Goal: Task Accomplishment & Management: Complete application form

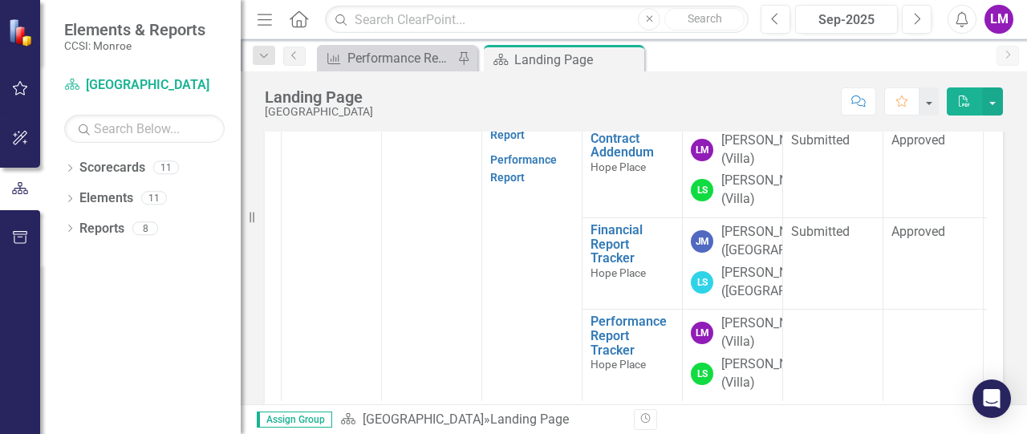
scroll to position [735, 0]
click at [606, 67] on link "Annual Report Tracker" at bounding box center [632, 53] width 83 height 28
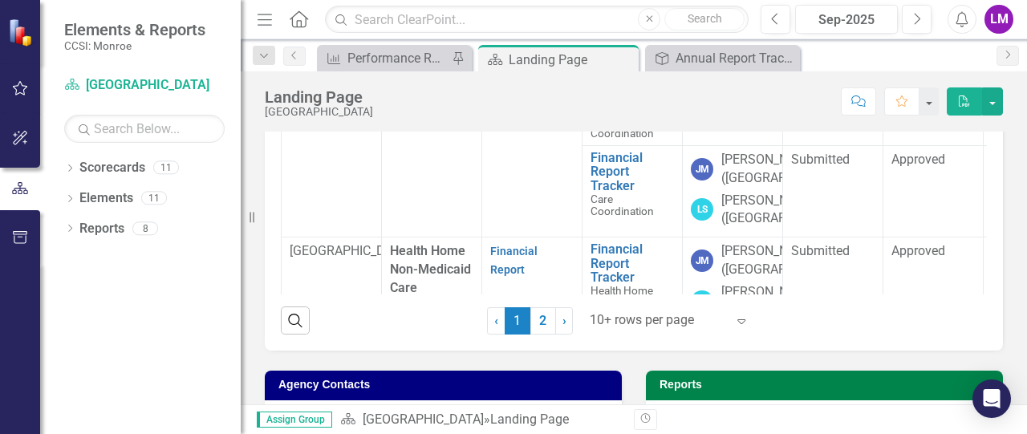
scroll to position [630, 0]
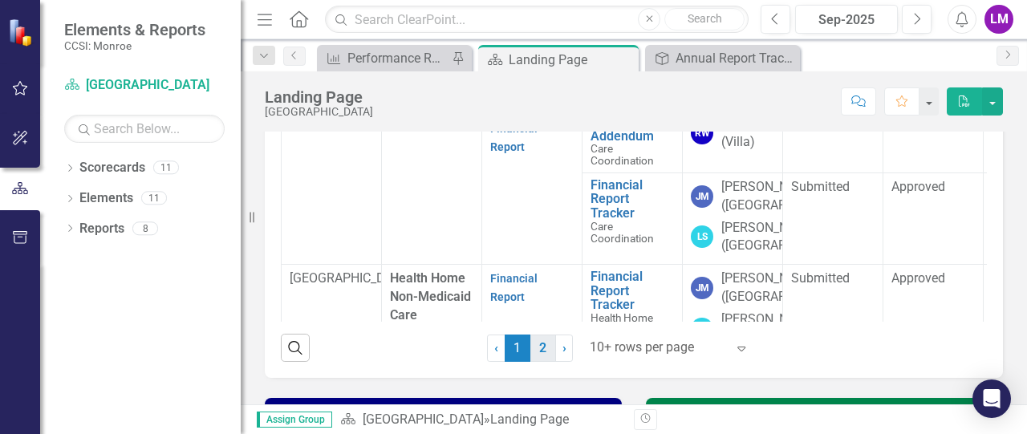
click at [531, 362] on link "2" at bounding box center [543, 348] width 26 height 27
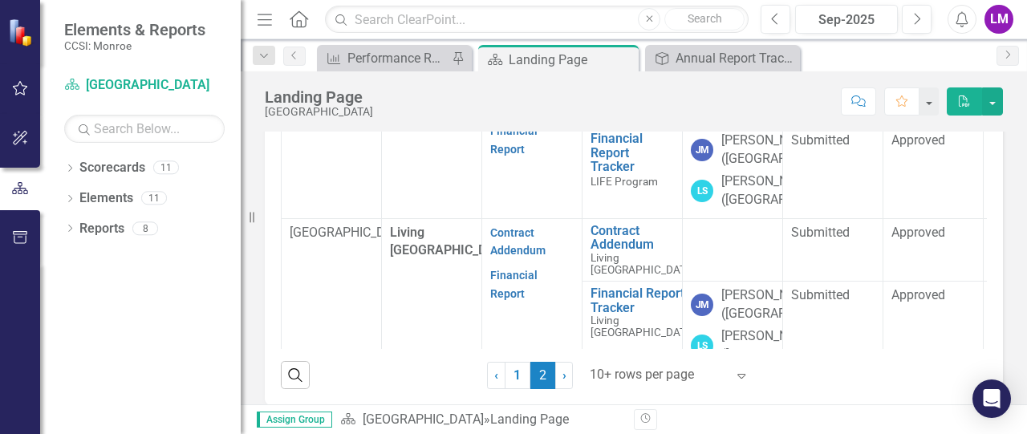
scroll to position [794, 0]
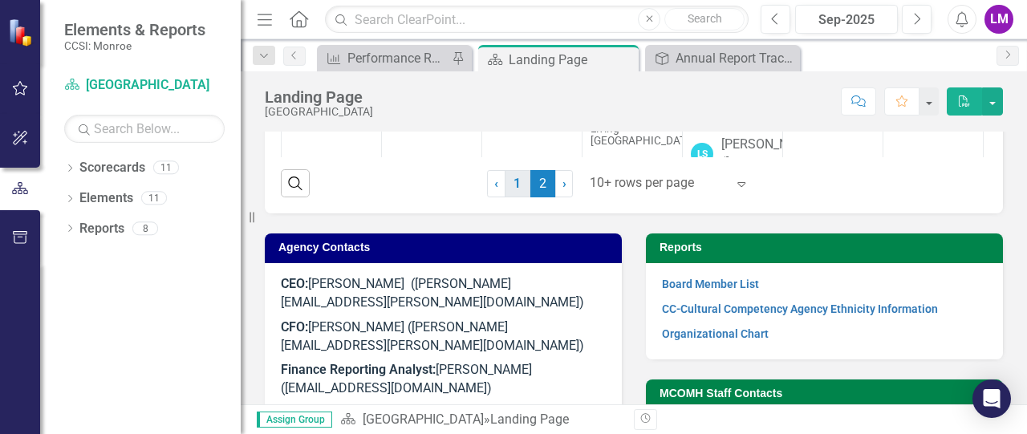
click at [517, 197] on link "1" at bounding box center [518, 183] width 26 height 27
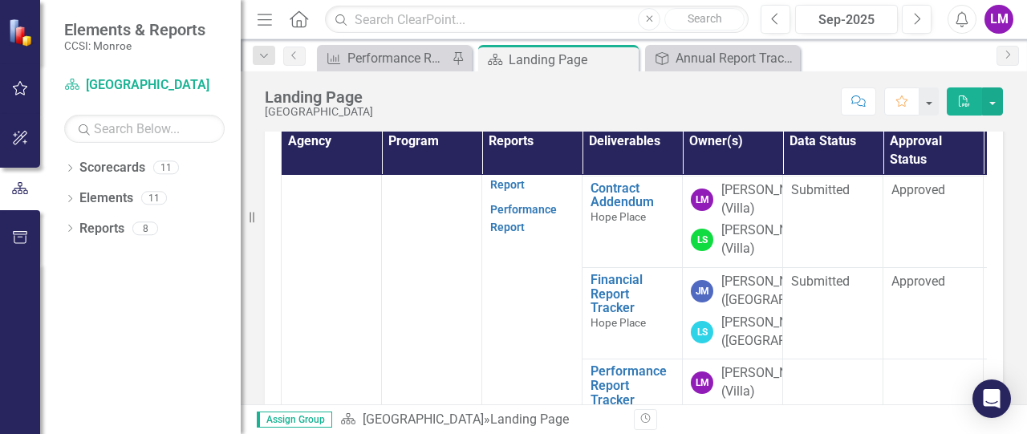
scroll to position [749, 0]
click at [514, 238] on p "Performance Report" at bounding box center [531, 217] width 83 height 40
click at [501, 234] on link "Performance Report" at bounding box center [523, 218] width 67 height 31
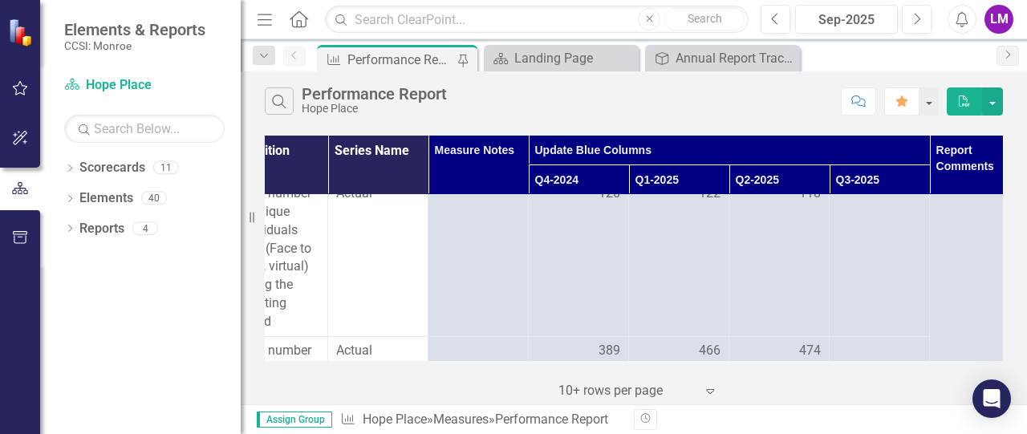
scroll to position [0, 138]
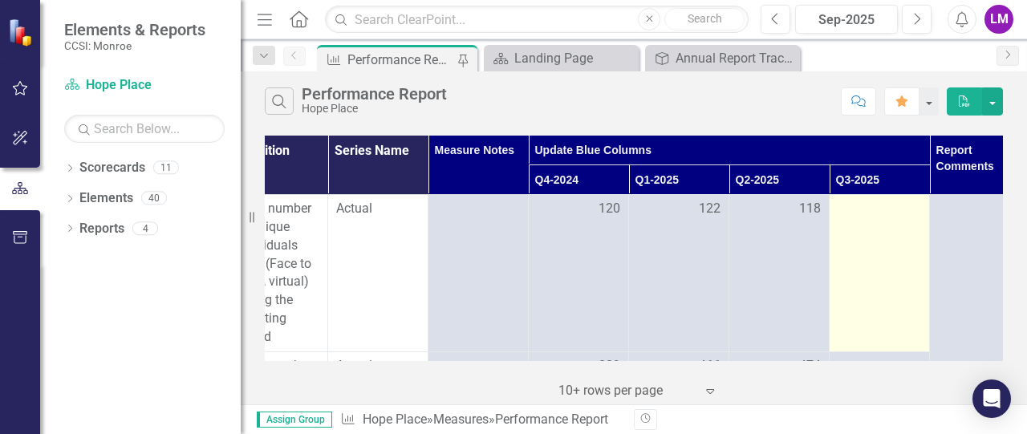
click at [871, 213] on div at bounding box center [879, 209] width 83 height 19
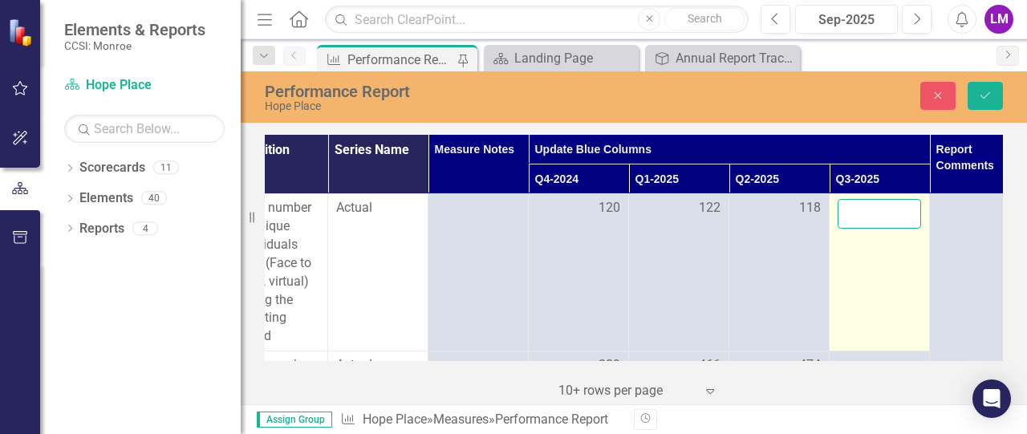
click at [871, 213] on input "number" at bounding box center [879, 214] width 83 height 30
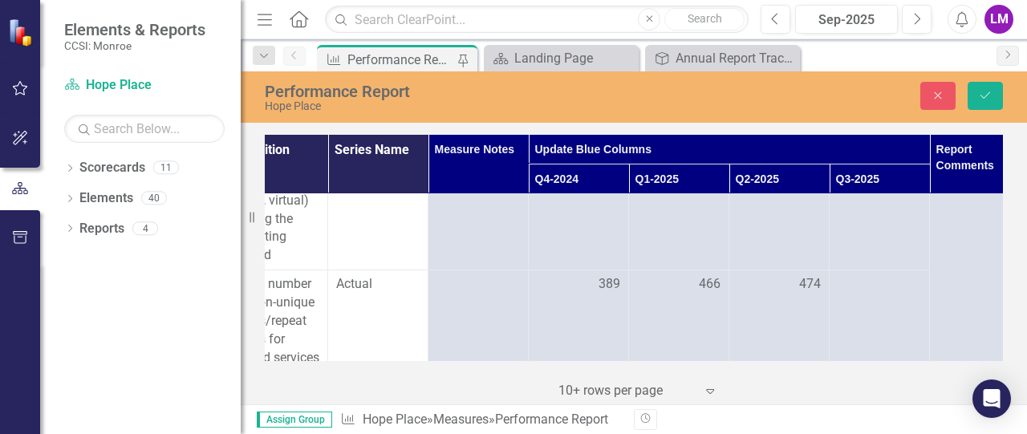
scroll to position [123, 138]
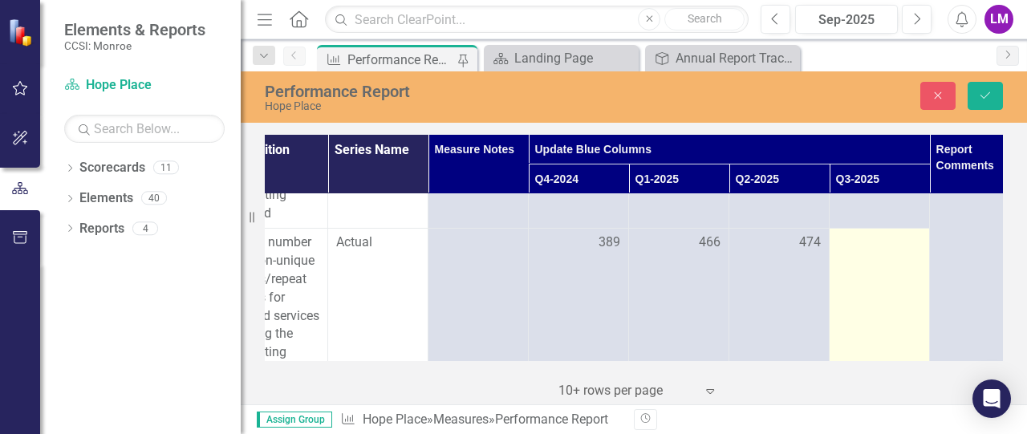
type input "154"
click at [894, 254] on td at bounding box center [880, 307] width 100 height 157
click at [894, 254] on input "number" at bounding box center [879, 249] width 83 height 30
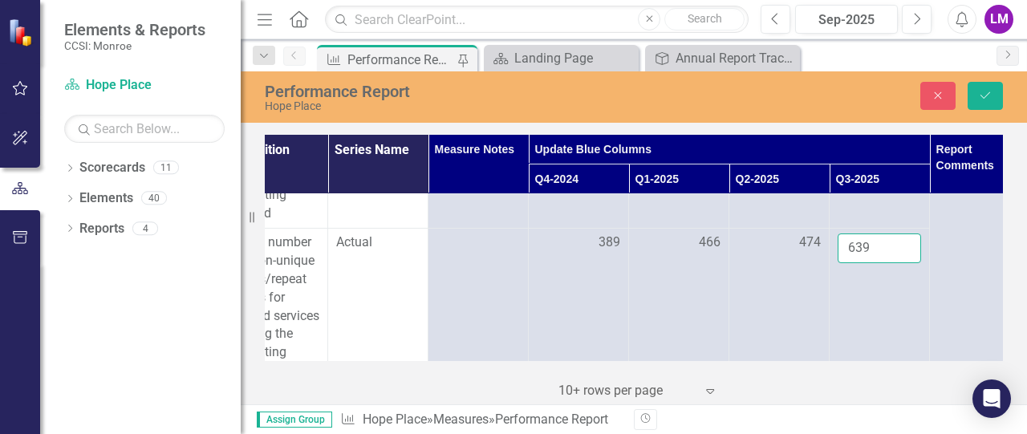
type input "639"
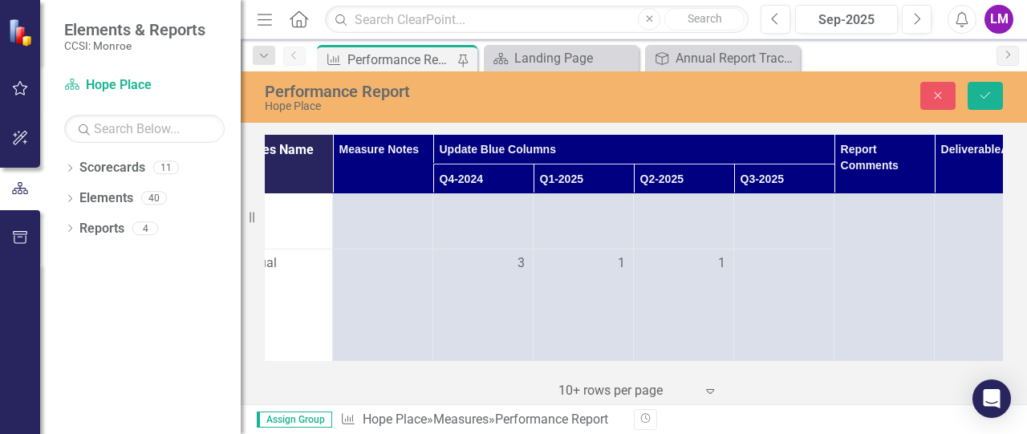
scroll to position [259, 286]
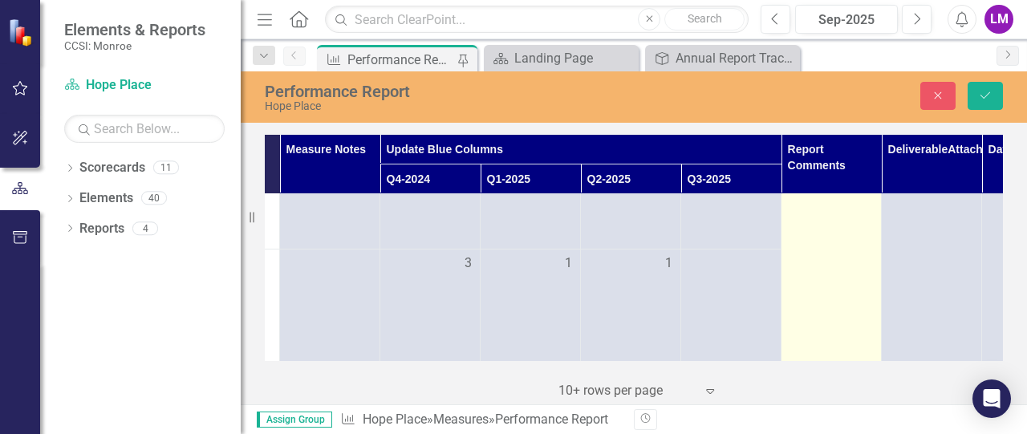
click at [835, 289] on td at bounding box center [832, 427] width 100 height 985
click at [826, 277] on td "Loading... One Moment Please Switch to old editor" at bounding box center [832, 427] width 100 height 985
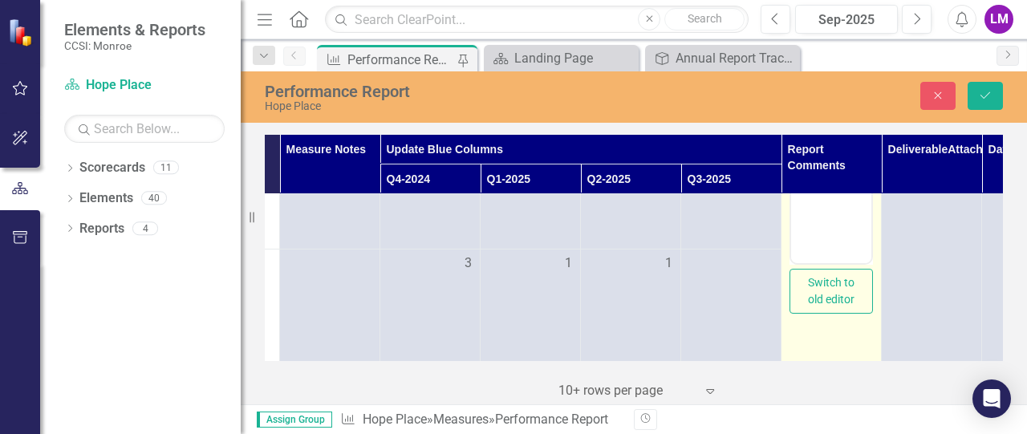
click at [820, 295] on button "Switch to old editor" at bounding box center [831, 291] width 83 height 45
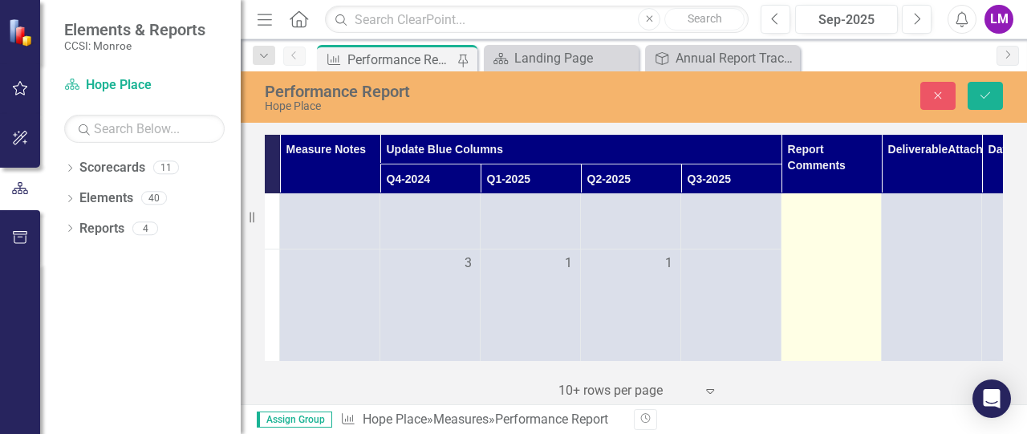
click at [820, 295] on td "Loading... One Moment Please Switch to new editor (beta)" at bounding box center [832, 427] width 100 height 985
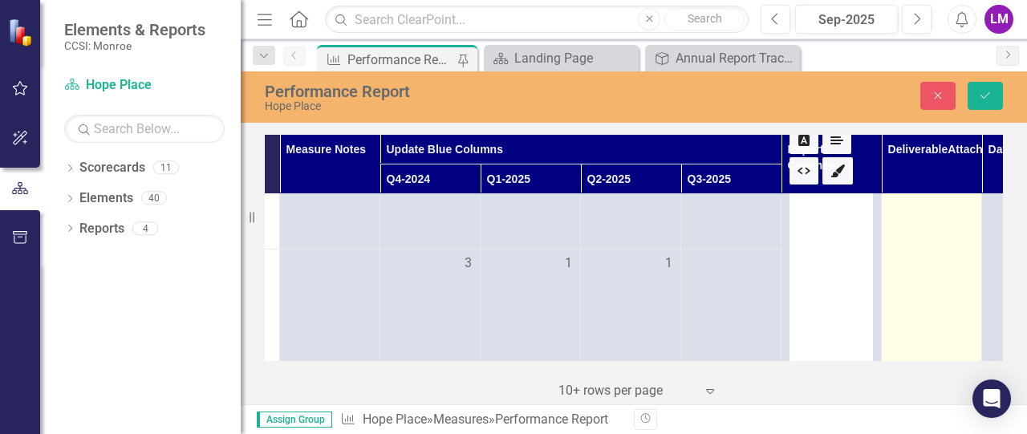
click at [882, 275] on td "Drop pdfs, images, or office documents here or click to upload Close" at bounding box center [932, 427] width 100 height 985
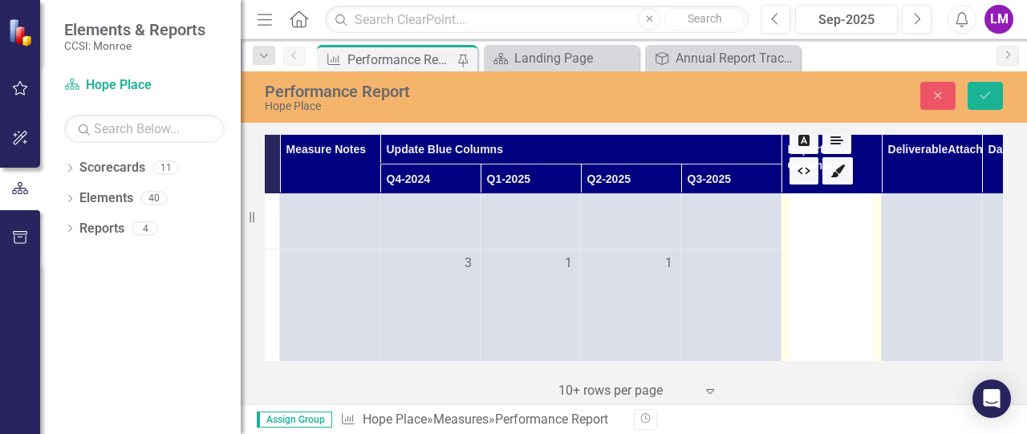
click at [817, 296] on div at bounding box center [831, 288] width 83 height 201
click at [817, 273] on div at bounding box center [831, 288] width 83 height 201
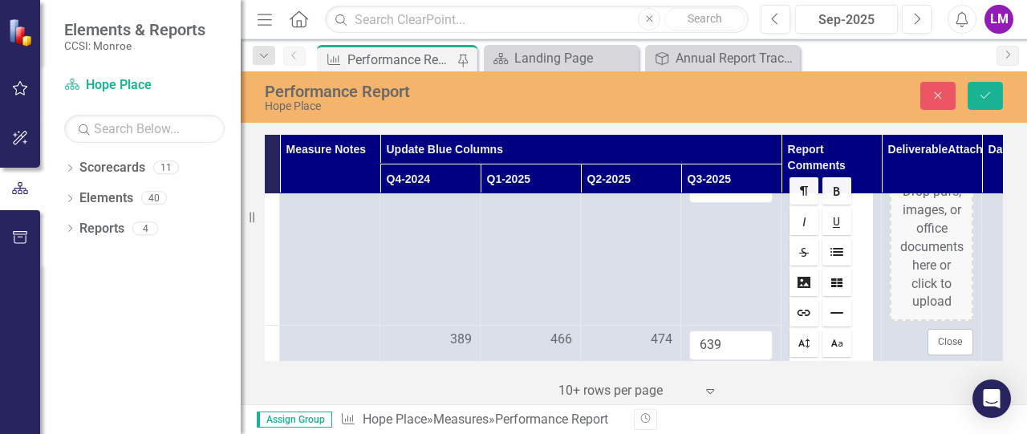
scroll to position [13, 286]
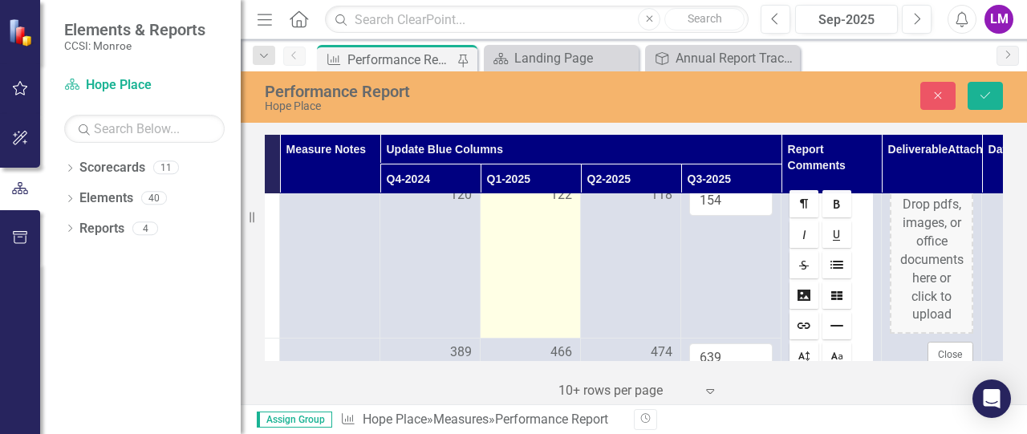
click at [554, 317] on td "122" at bounding box center [531, 259] width 100 height 157
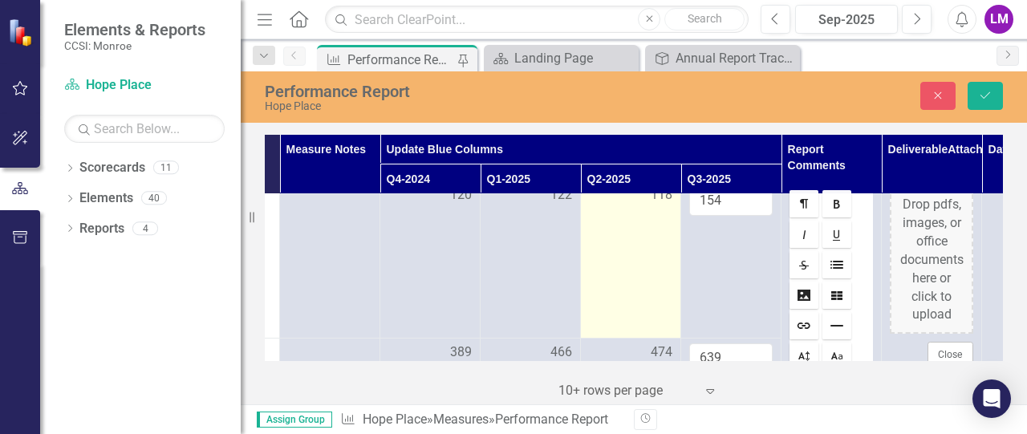
click at [660, 291] on td "118" at bounding box center [631, 259] width 100 height 157
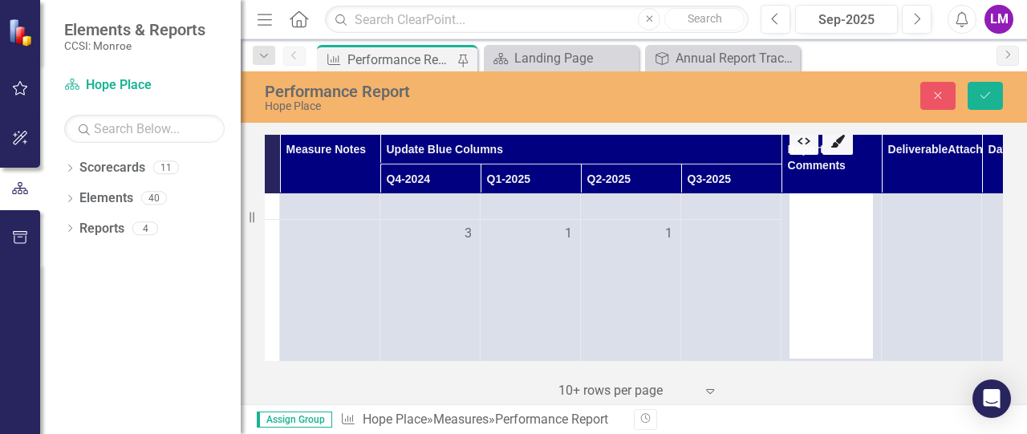
scroll to position [265, 286]
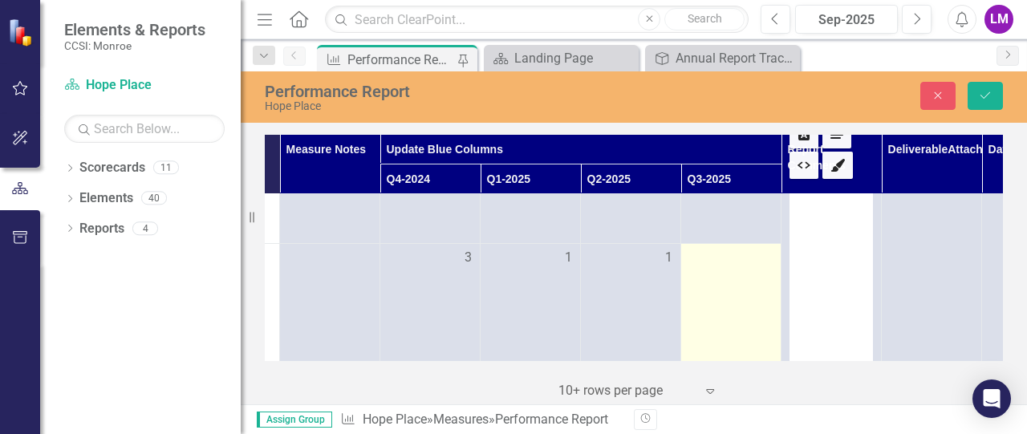
click at [727, 291] on td at bounding box center [731, 331] width 100 height 176
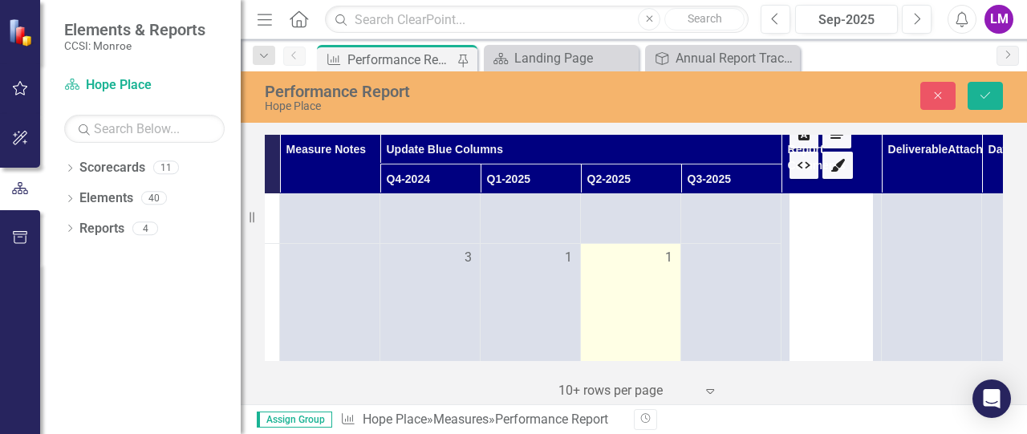
click at [619, 295] on td "1" at bounding box center [631, 331] width 100 height 176
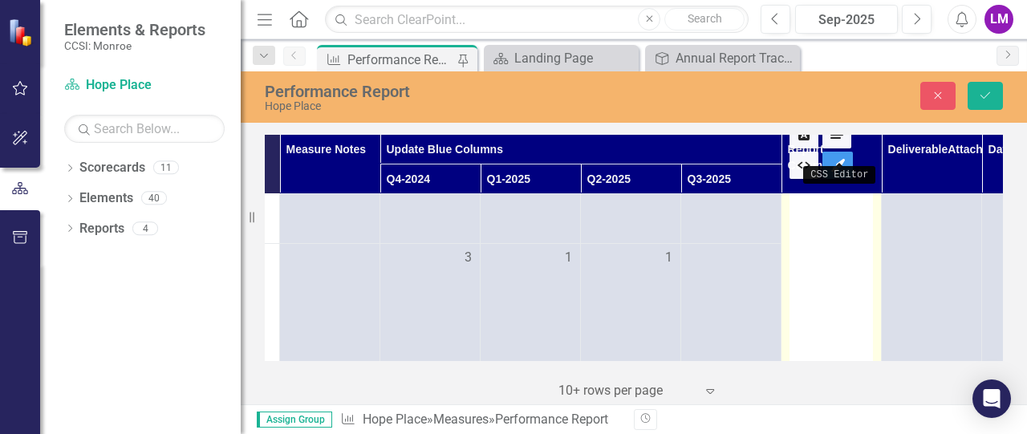
click at [841, 159] on icon "CSS Editor" at bounding box center [838, 165] width 14 height 13
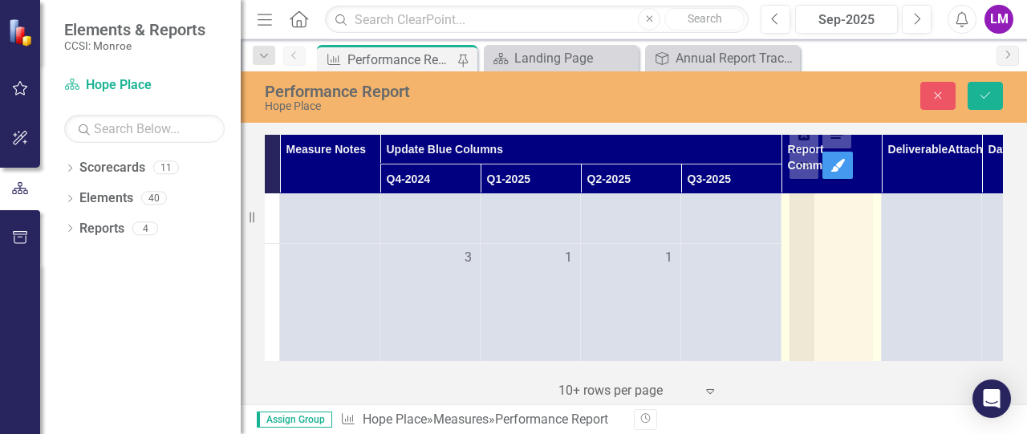
scroll to position [2, 0]
click at [841, 159] on icon "CSS Editor" at bounding box center [838, 165] width 14 height 13
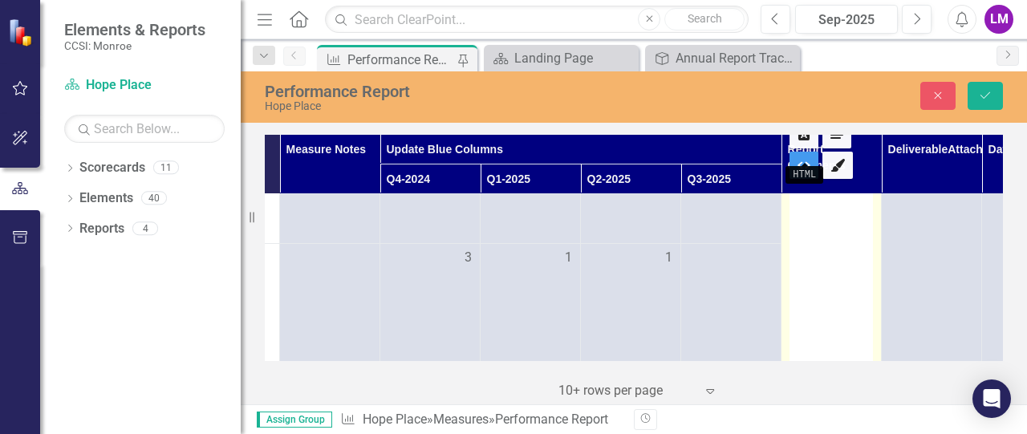
click at [801, 152] on link "HTML" at bounding box center [804, 165] width 29 height 27
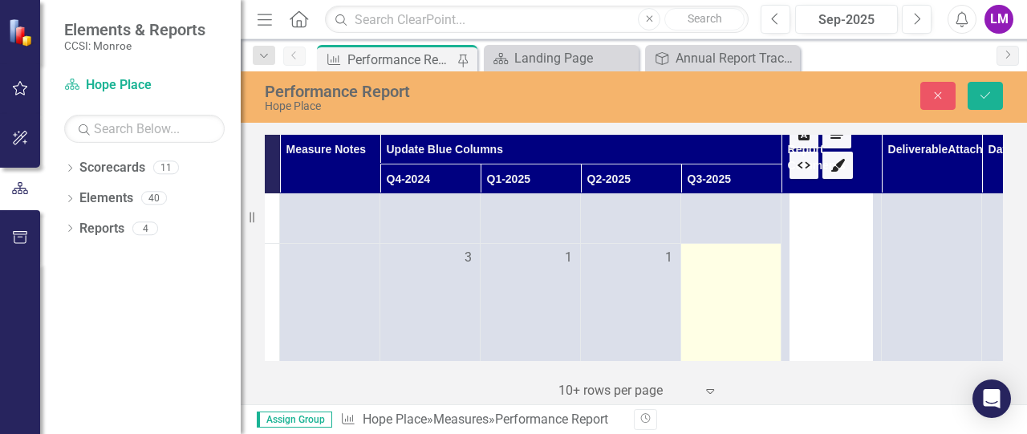
click at [703, 268] on div at bounding box center [730, 258] width 83 height 19
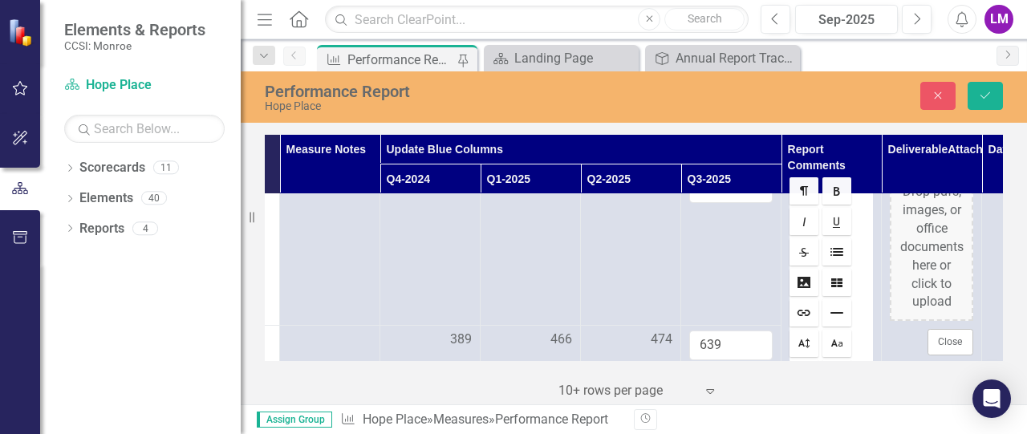
scroll to position [0, 286]
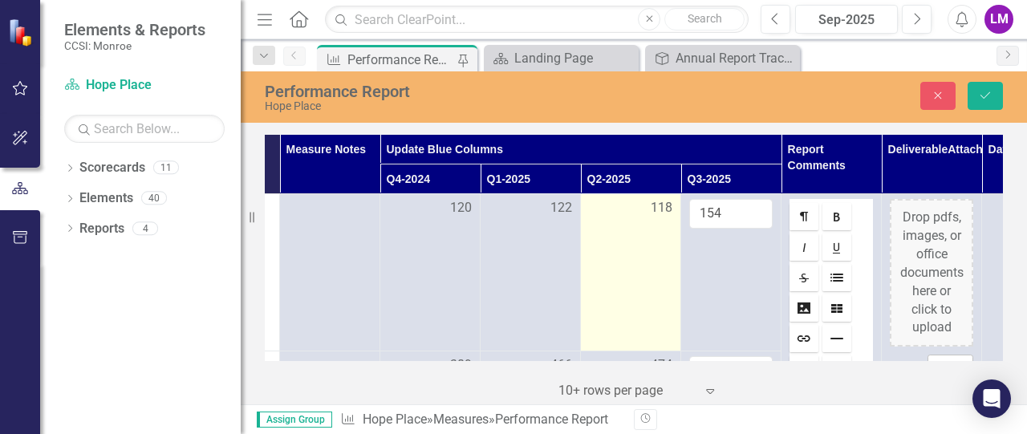
click at [663, 335] on td "118" at bounding box center [631, 272] width 100 height 157
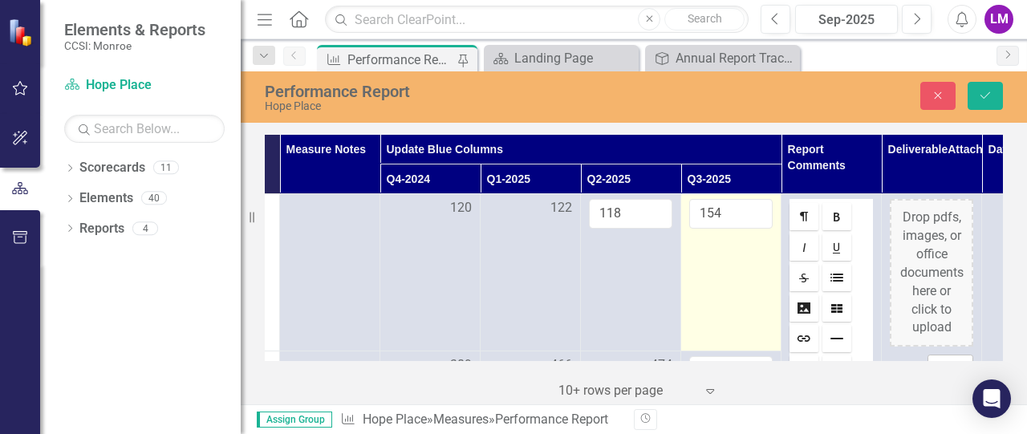
click at [743, 311] on td "154" at bounding box center [731, 272] width 100 height 157
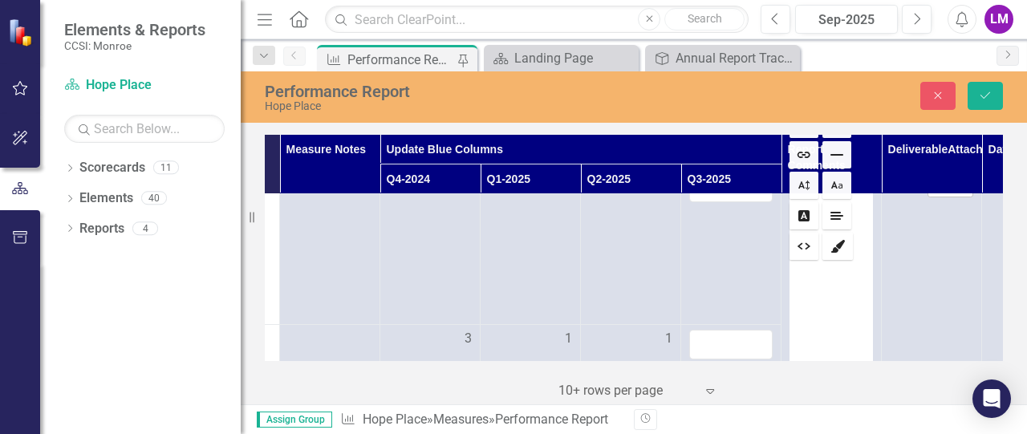
scroll to position [327, 286]
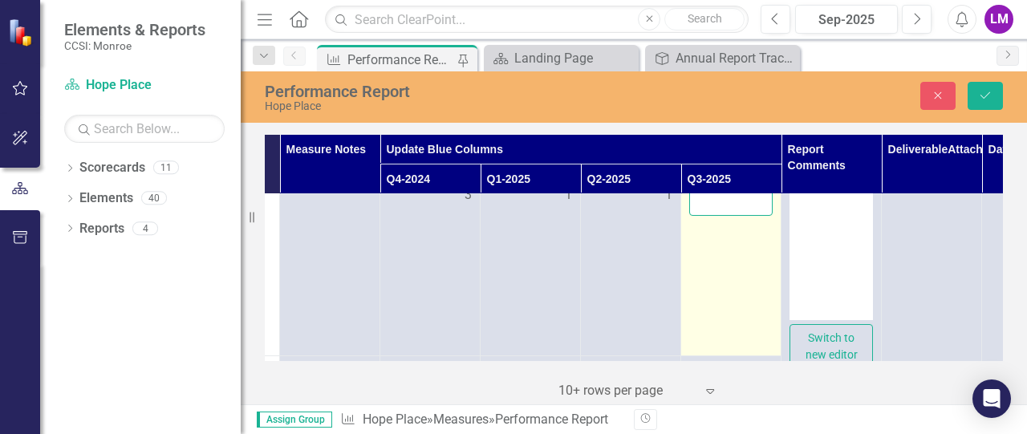
click at [721, 216] on input "number" at bounding box center [730, 201] width 83 height 30
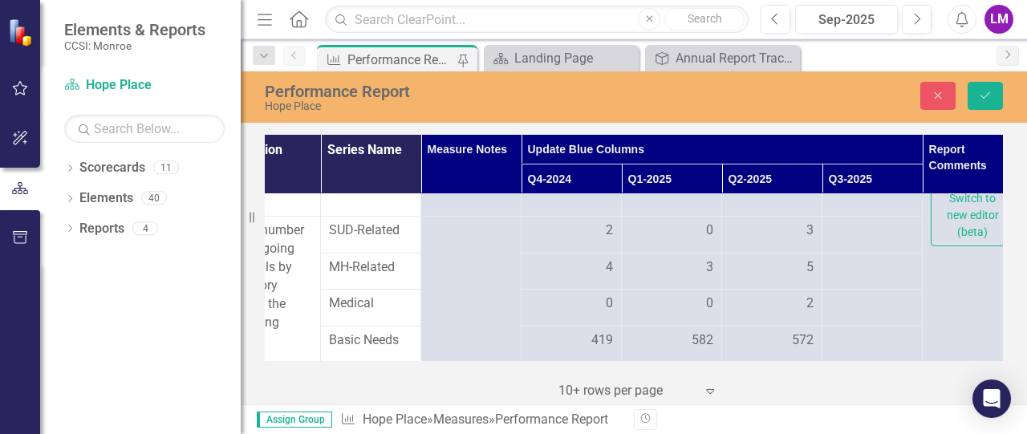
scroll to position [467, 219]
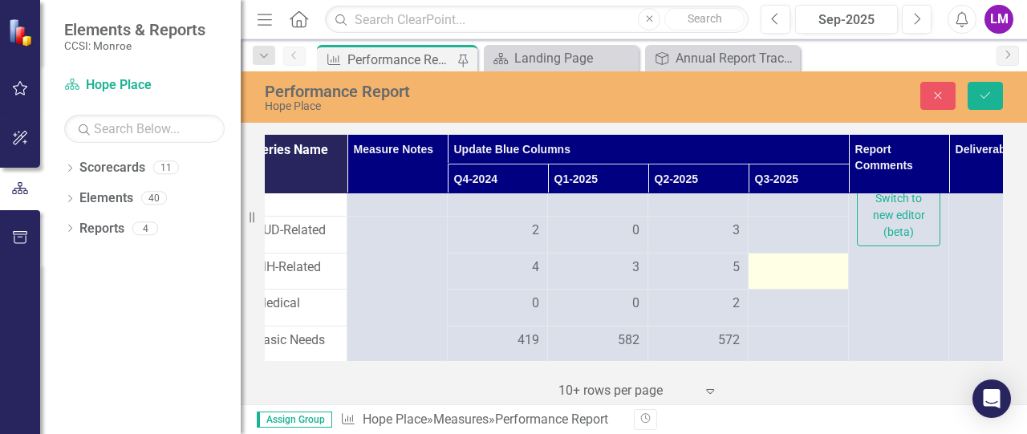
type input "0"
click at [792, 278] on div at bounding box center [798, 267] width 83 height 19
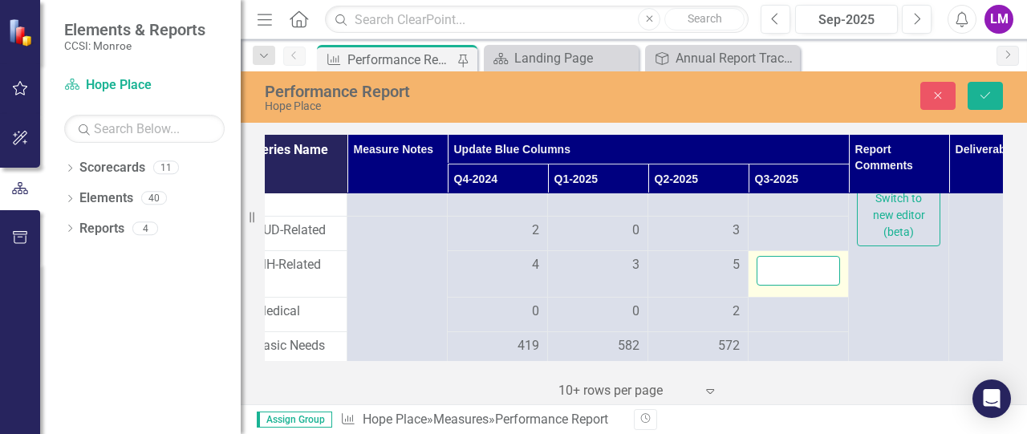
click at [792, 284] on input "number" at bounding box center [798, 271] width 83 height 30
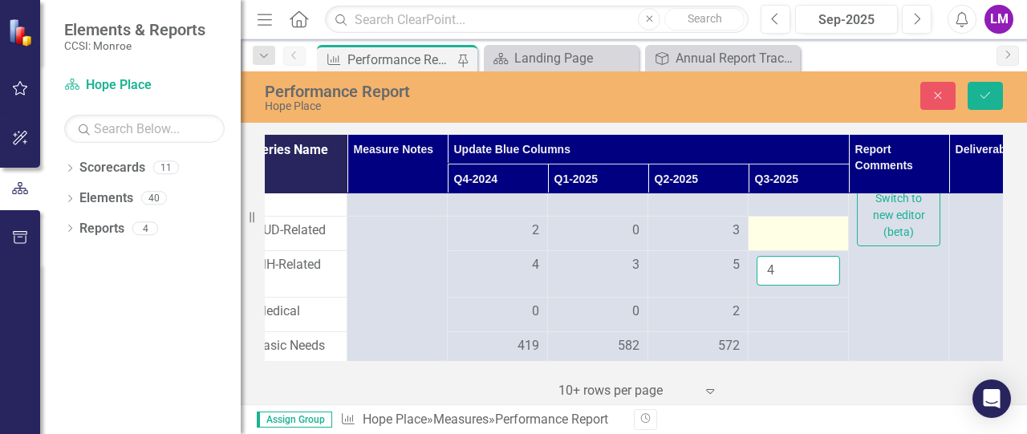
type input "4"
click at [778, 241] on div at bounding box center [798, 230] width 83 height 19
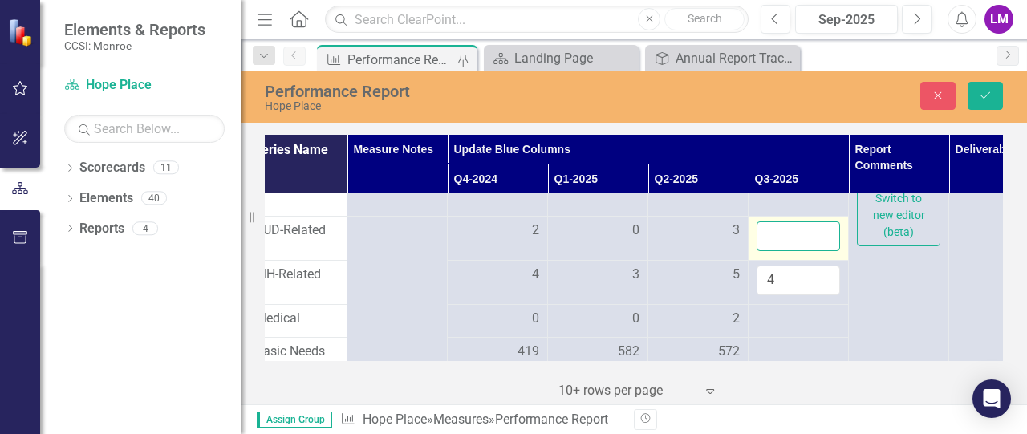
click at [778, 251] on input "number" at bounding box center [798, 236] width 83 height 30
type input "5"
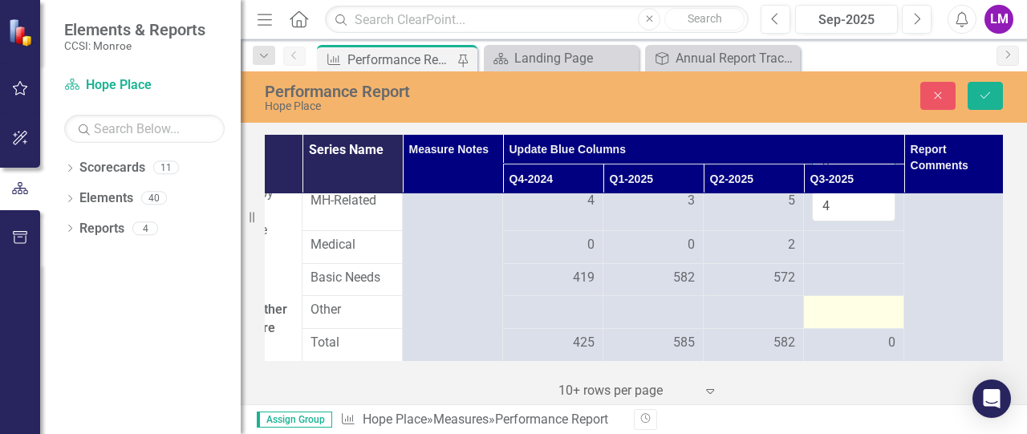
scroll to position [541, 180]
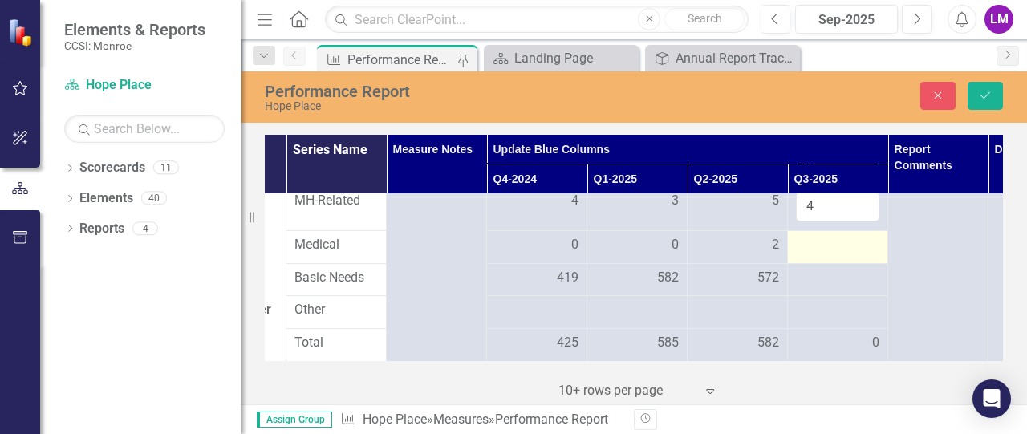
type input "3"
click at [811, 249] on td at bounding box center [838, 247] width 100 height 33
click at [810, 255] on input "number" at bounding box center [837, 247] width 83 height 30
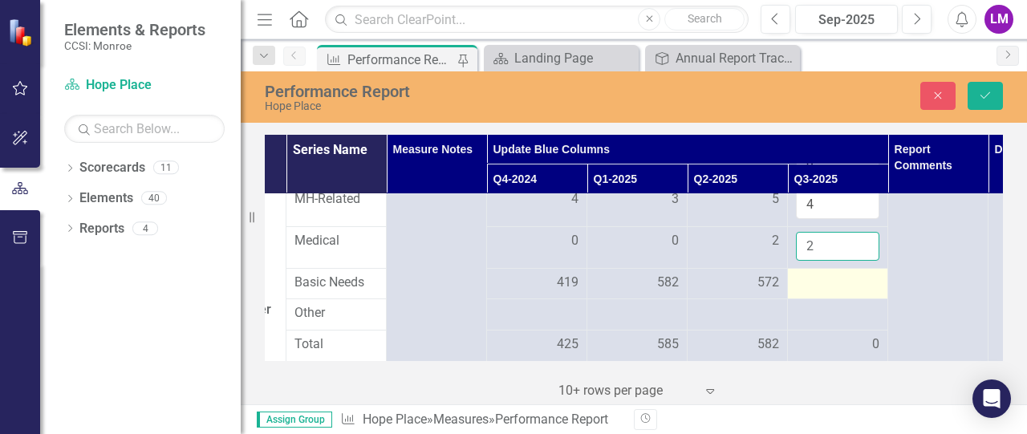
type input "2"
click at [822, 293] on div at bounding box center [837, 283] width 83 height 19
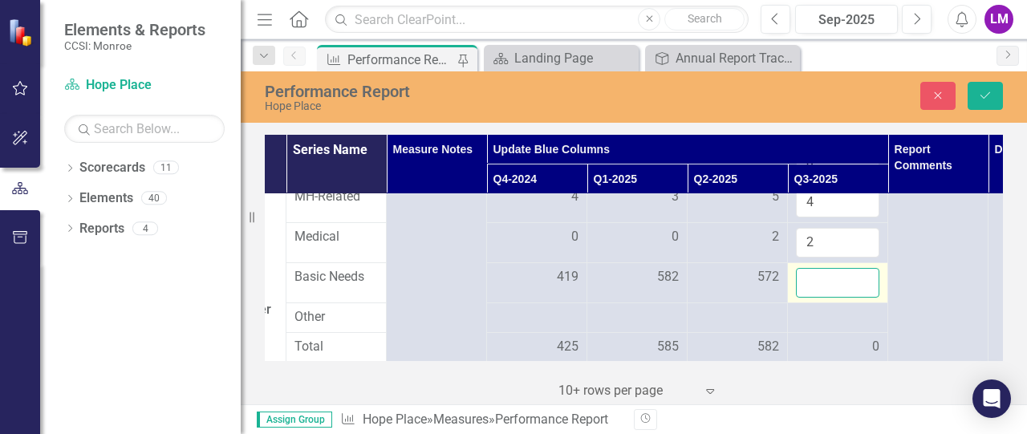
click at [822, 298] on input "number" at bounding box center [837, 283] width 83 height 30
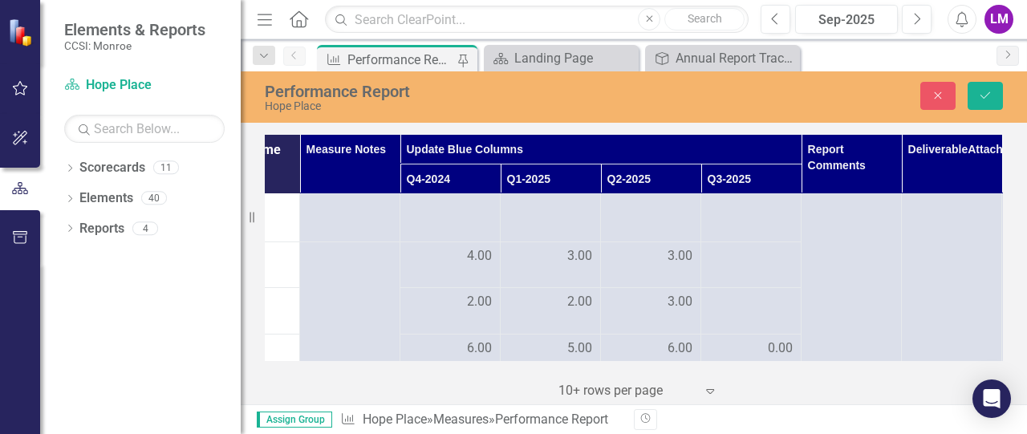
scroll to position [845, 266]
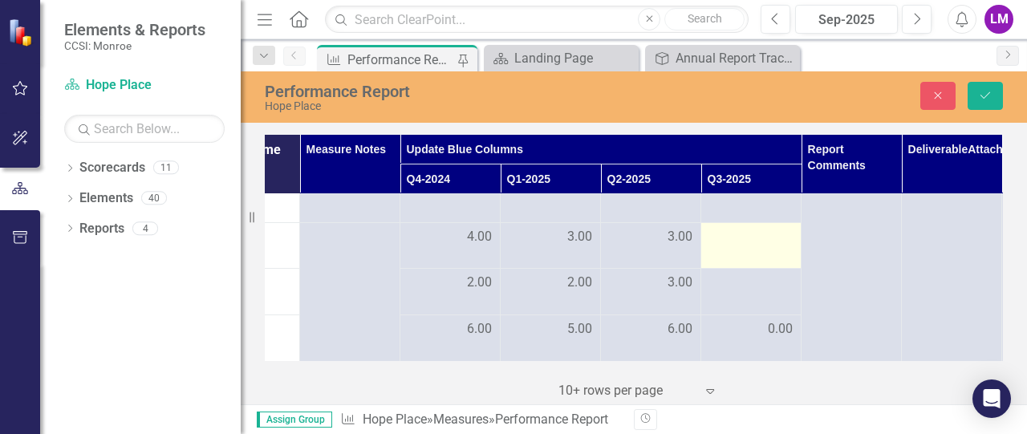
type input "597"
click at [725, 228] on div at bounding box center [750, 237] width 83 height 19
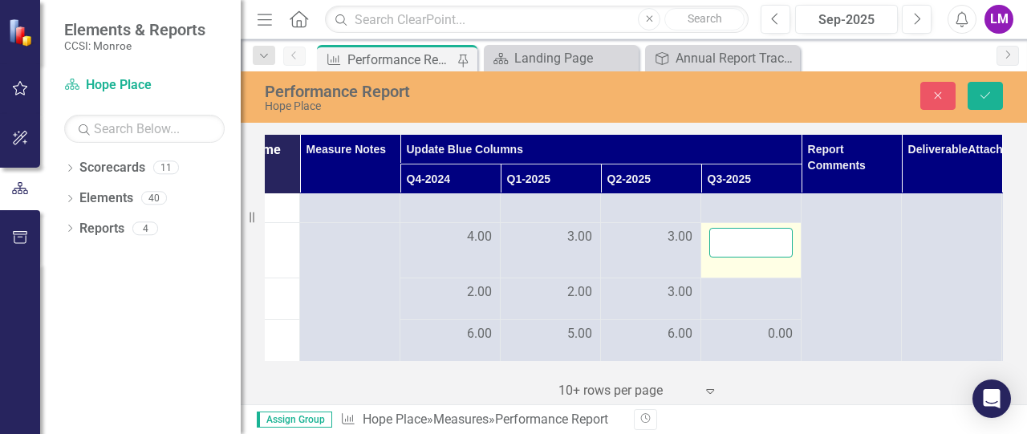
click at [730, 231] on input "number" at bounding box center [750, 243] width 83 height 30
click at [257, 356] on div "Measures Definition Series Name Measure Notes Update Blue Columns Report Commen…" at bounding box center [634, 268] width 786 height 274
click at [756, 231] on input "4" at bounding box center [750, 243] width 83 height 30
type input "4.00"
click at [784, 383] on div "‹ Previous 1 (current) › Next 10+ rows per page Expand" at bounding box center [635, 390] width 306 height 27
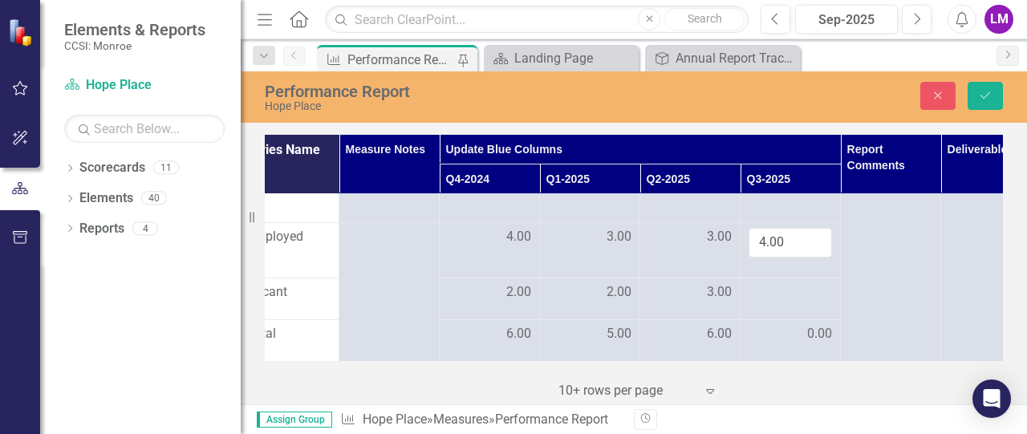
scroll to position [845, 231]
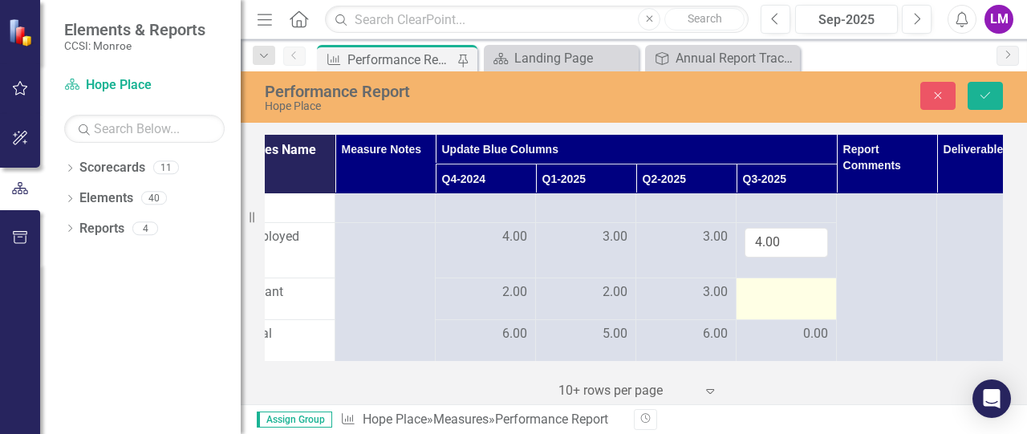
click at [789, 293] on td at bounding box center [787, 299] width 100 height 42
click at [787, 283] on input "number" at bounding box center [786, 293] width 83 height 30
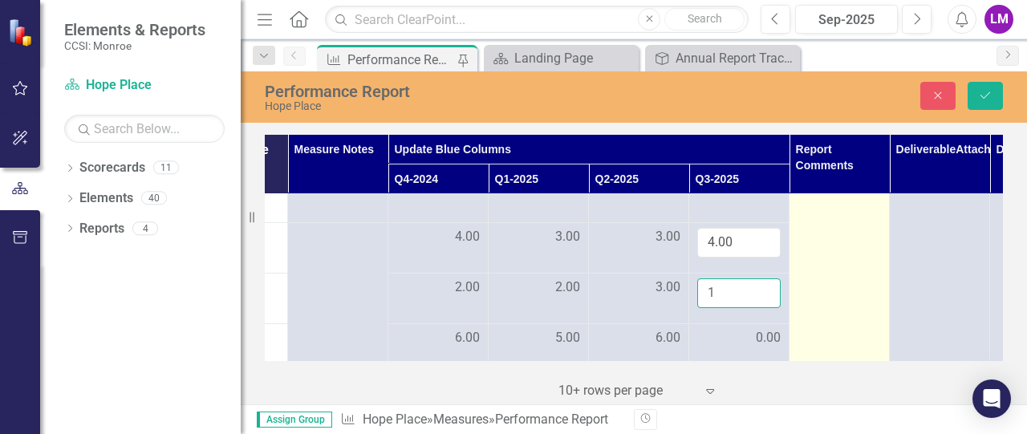
scroll to position [845, 282]
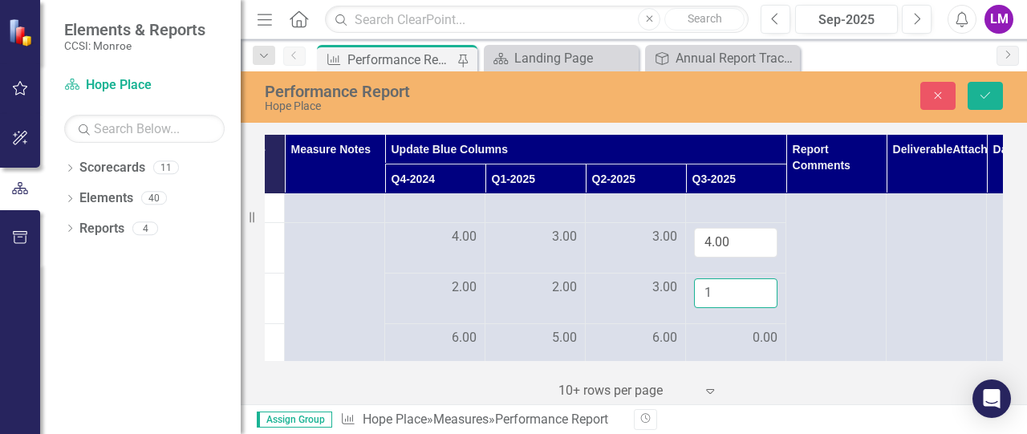
type input "1"
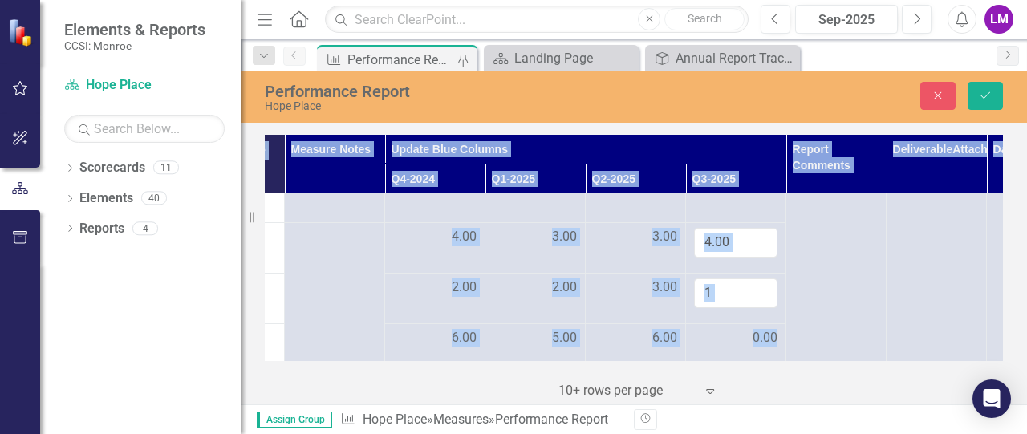
scroll to position [845, 377]
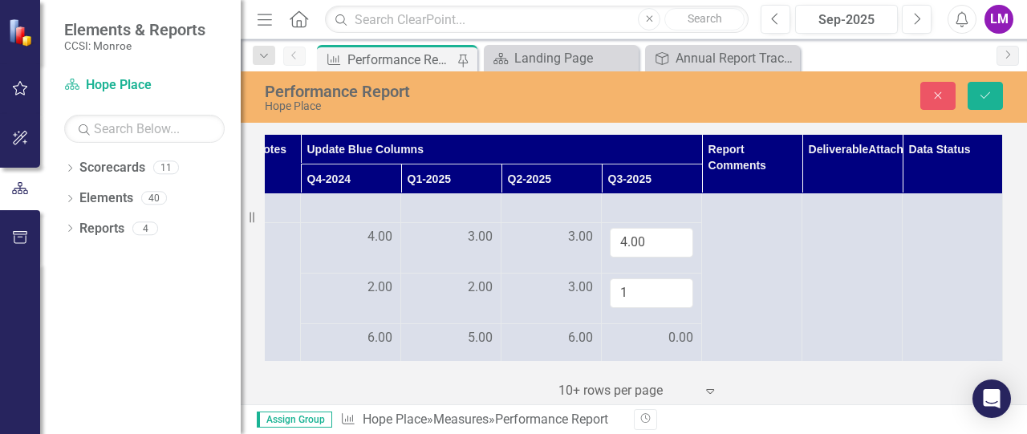
drag, startPoint x: 1002, startPoint y: 354, endPoint x: 998, endPoint y: 309, distance: 45.1
click at [998, 309] on div "Measures Definition Series Name Measure Notes Update Blue Columns Report Commen…" at bounding box center [634, 248] width 738 height 226
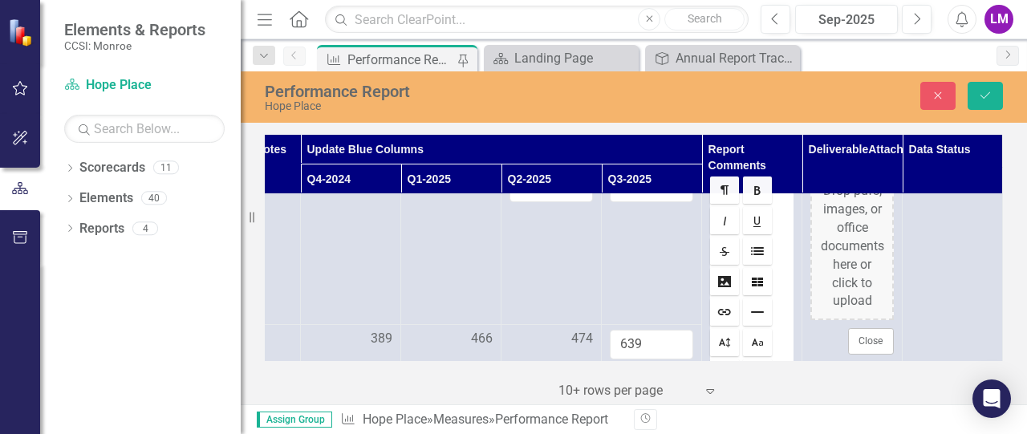
scroll to position [0, 377]
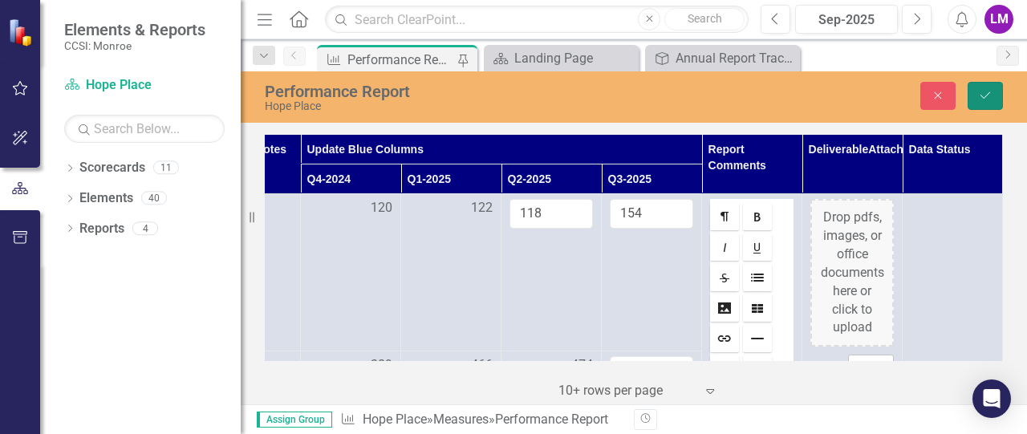
click at [977, 95] on button "Save" at bounding box center [985, 96] width 35 height 28
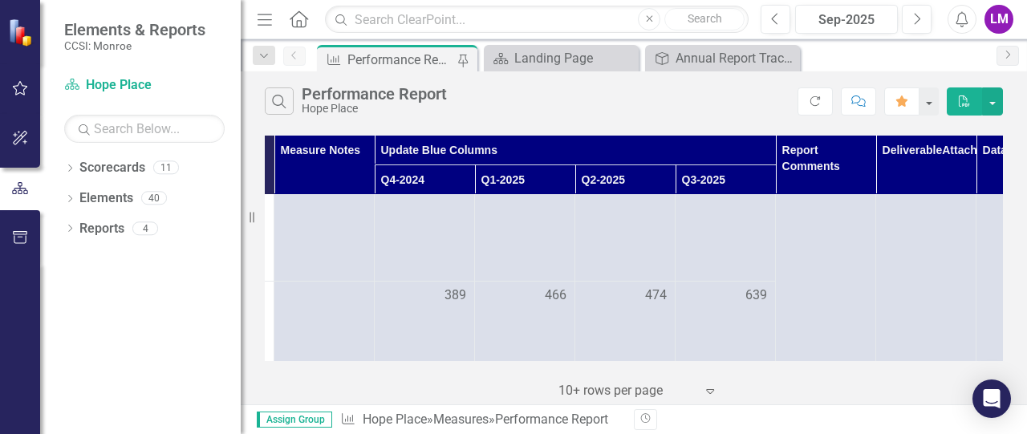
scroll to position [58, 292]
